Goal: Task Accomplishment & Management: Manage account settings

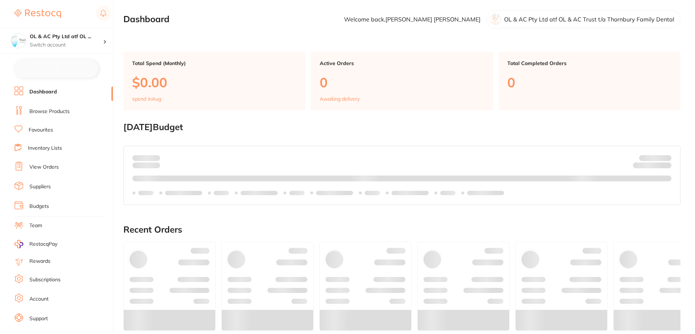
checkbox input "true"
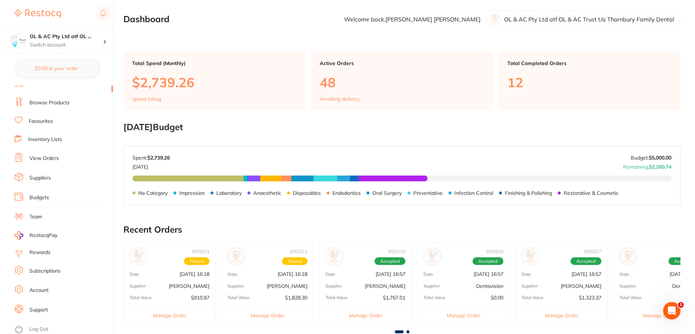
scroll to position [9, 0]
click at [42, 308] on link "Support" at bounding box center [38, 307] width 19 height 7
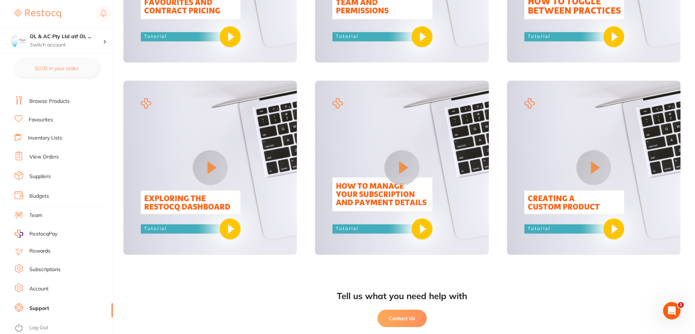
scroll to position [592, 0]
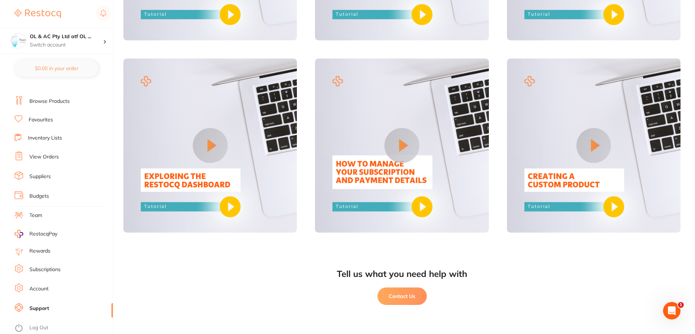
click at [421, 298] on button "Contact Us" at bounding box center [401, 295] width 49 height 17
click at [46, 102] on link "Browse Products" at bounding box center [49, 101] width 40 height 7
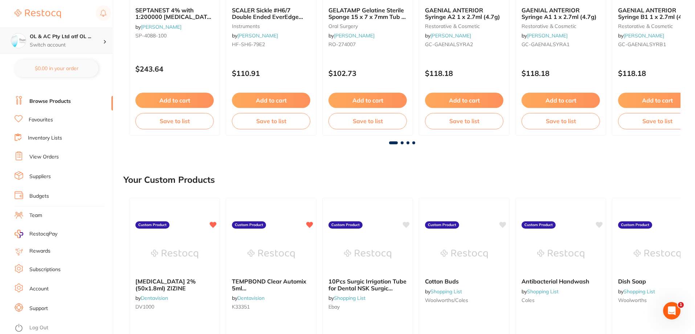
click at [95, 34] on h4 "OL & AC Pty Ltd atf OL ..." at bounding box center [66, 36] width 73 height 7
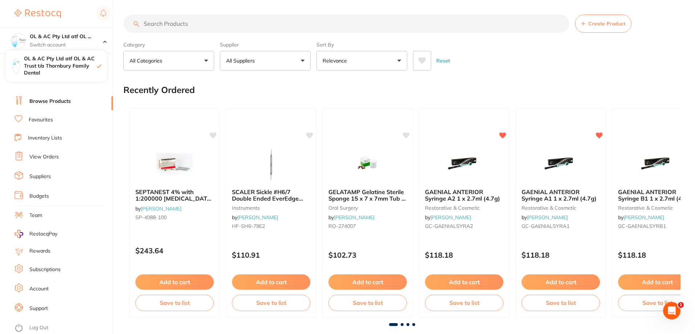
click at [51, 103] on link "Browse Products" at bounding box center [49, 101] width 41 height 7
click at [97, 40] on h4 "OL & AC Pty Ltd atf OL ..." at bounding box center [66, 36] width 73 height 7
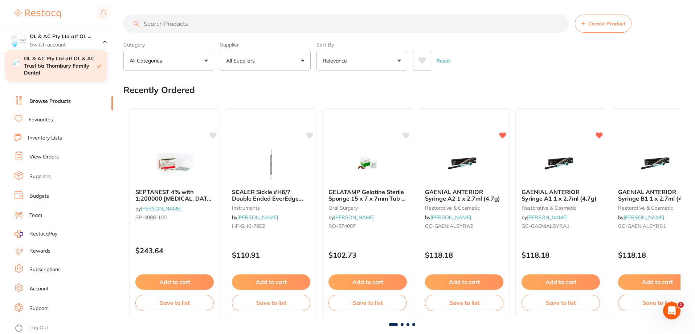
click at [91, 65] on h4 "OL & AC Pty Ltd atf OL & AC Trust t/a Thornbury Family Dental" at bounding box center [60, 65] width 73 height 21
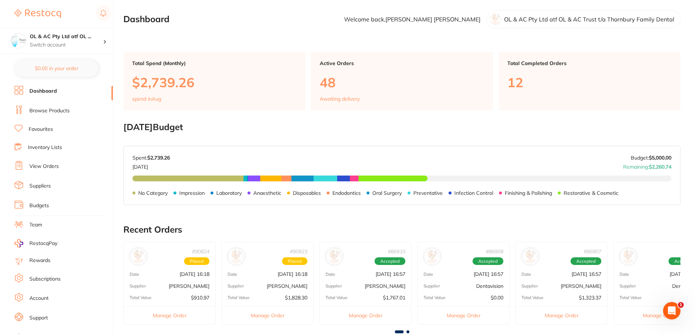
click at [66, 106] on li "Browse Products" at bounding box center [64, 110] width 98 height 11
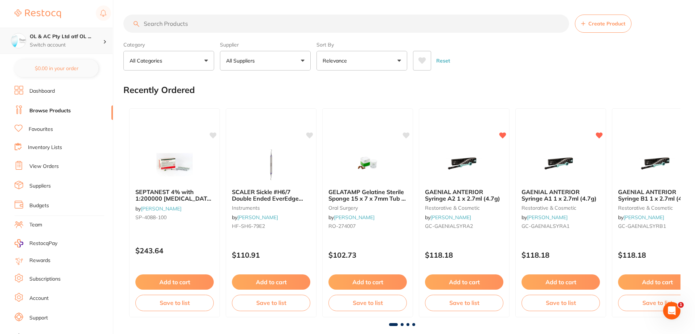
click at [89, 42] on p "Switch account" at bounding box center [66, 44] width 73 height 7
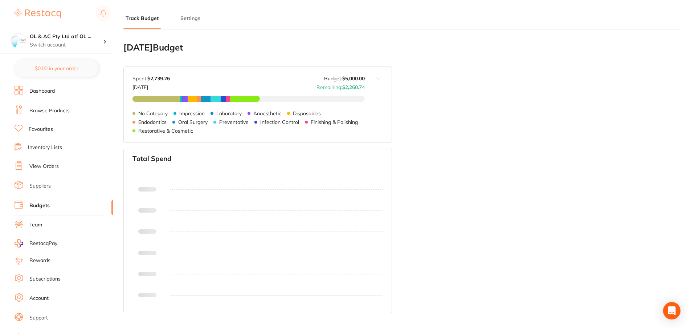
type input "5,000"
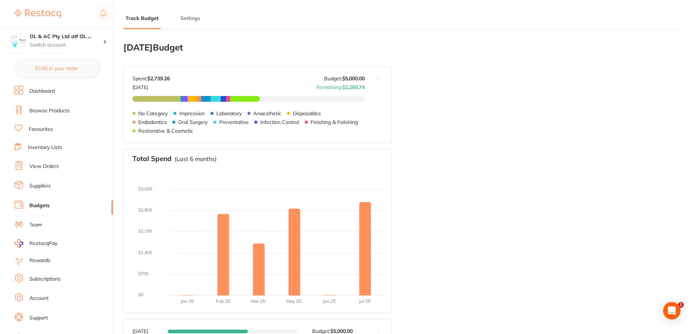
click at [69, 90] on li "Dashboard" at bounding box center [64, 91] width 98 height 11
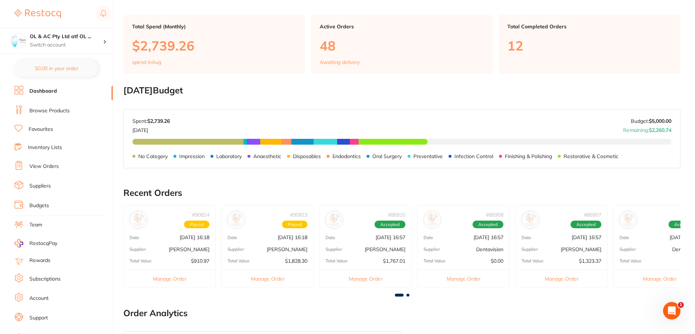
scroll to position [36, 0]
click at [66, 47] on p "Switch account" at bounding box center [66, 44] width 73 height 7
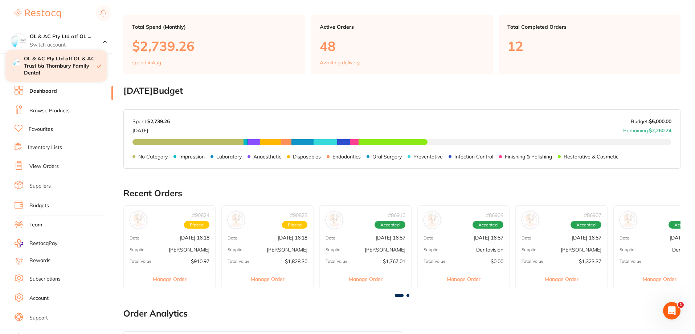
click at [87, 61] on h4 "OL & AC Pty Ltd atf OL & AC Trust t/a Thornbury Family Dental" at bounding box center [60, 65] width 73 height 21
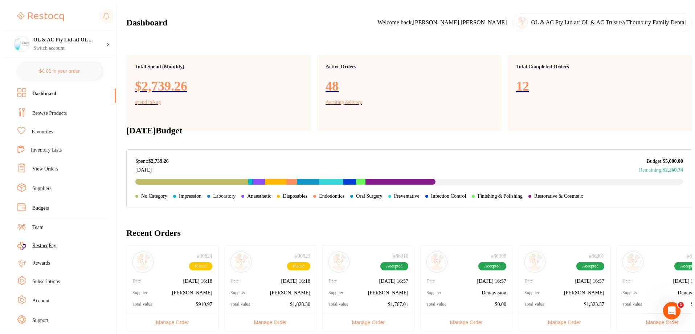
click at [199, 264] on span "Placed" at bounding box center [200, 266] width 23 height 8
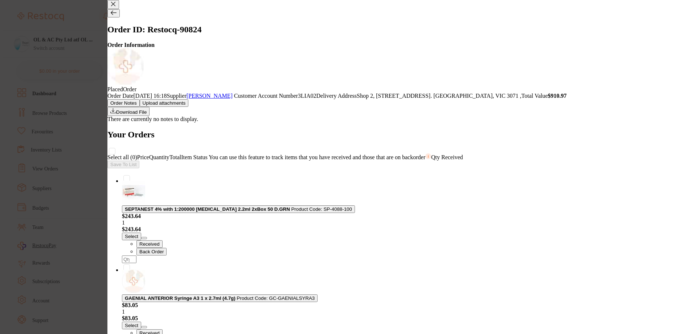
click at [150, 107] on button "Download File" at bounding box center [128, 111] width 42 height 9
click at [115, 6] on icon at bounding box center [113, 4] width 4 height 4
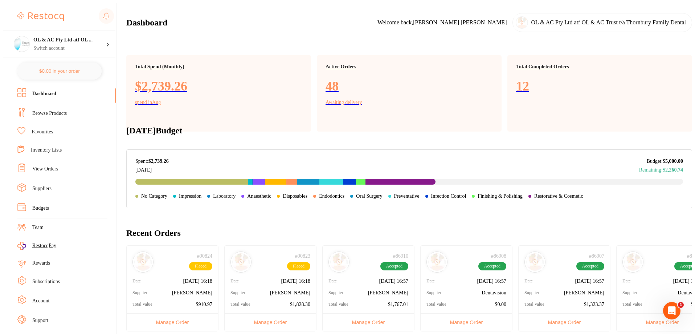
click at [45, 165] on link "View Orders" at bounding box center [45, 168] width 26 height 7
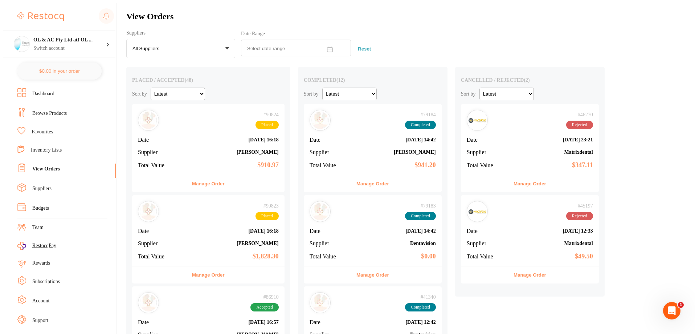
click at [195, 152] on div "# 90824 Placed Date Aug 20 2025, 16:18 Supplier Henry Schein Halas Total Value …" at bounding box center [208, 139] width 152 height 71
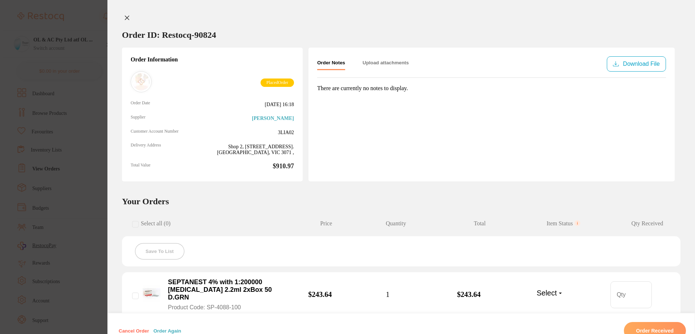
click at [369, 65] on button "Upload attachments" at bounding box center [386, 62] width 46 height 13
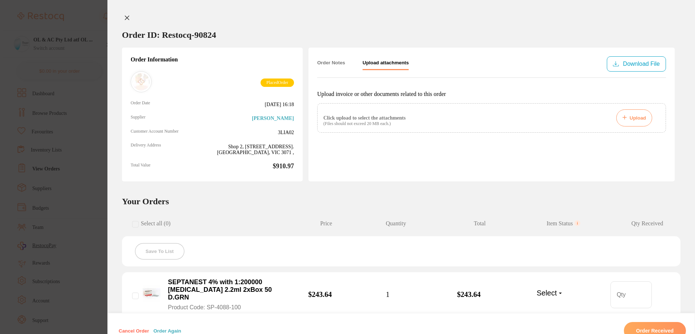
click at [317, 65] on button "Order Notes" at bounding box center [331, 62] width 28 height 13
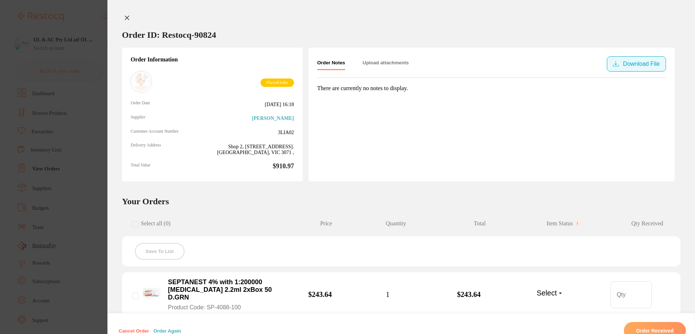
click at [651, 61] on button "Download File" at bounding box center [636, 63] width 59 height 15
click at [125, 19] on icon at bounding box center [127, 18] width 6 height 6
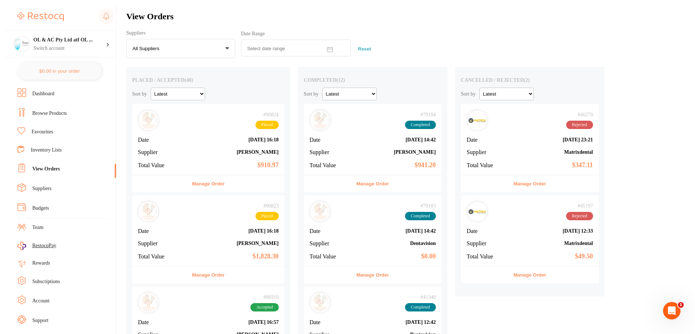
click at [188, 238] on div "# 90823 Placed Date Aug 20 2025, 16:18 Supplier Adam Dental Total Value $1,828.…" at bounding box center [208, 230] width 152 height 71
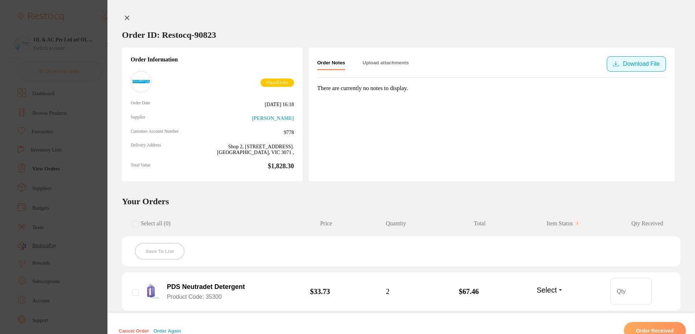
click at [647, 63] on button "Download File" at bounding box center [636, 63] width 59 height 15
click at [122, 18] on button at bounding box center [127, 19] width 10 height 8
